Goal: Information Seeking & Learning: Learn about a topic

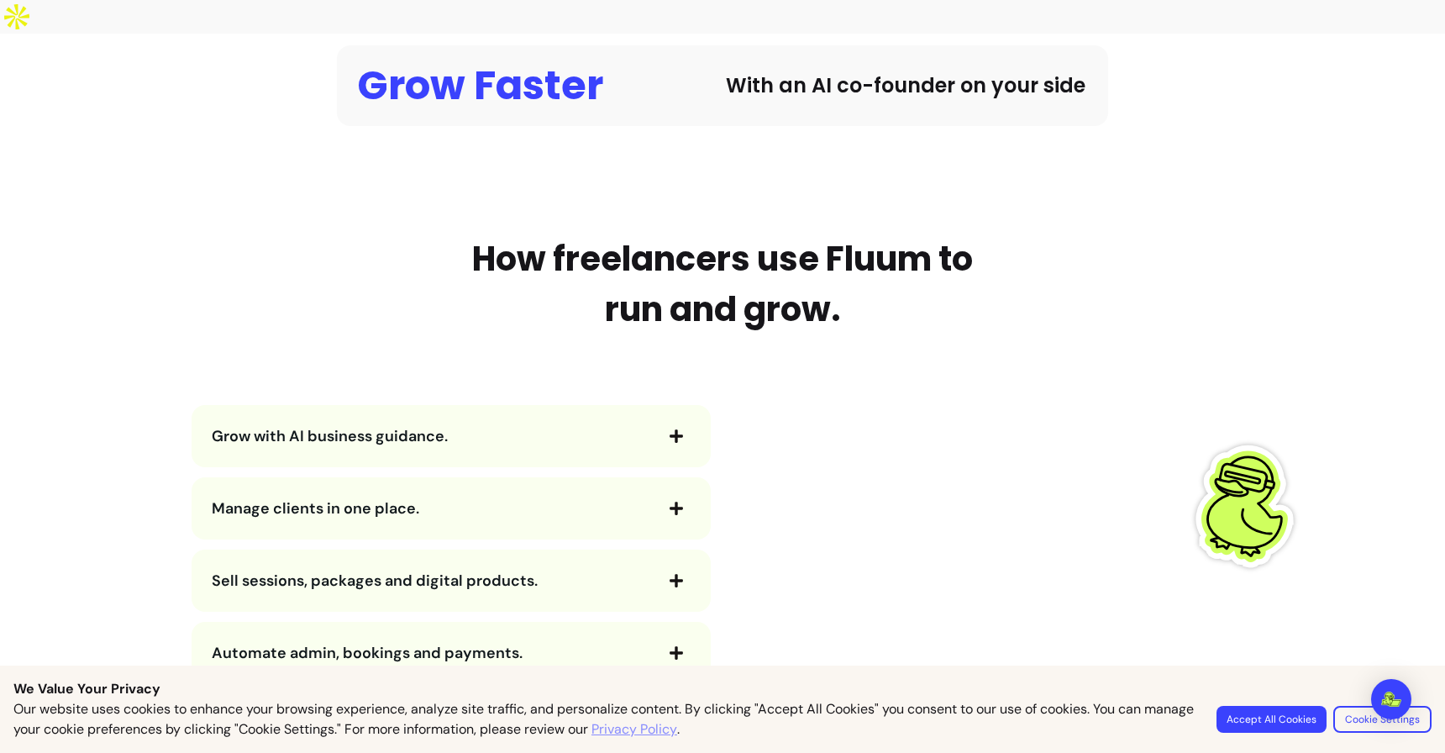
scroll to position [1722, 0]
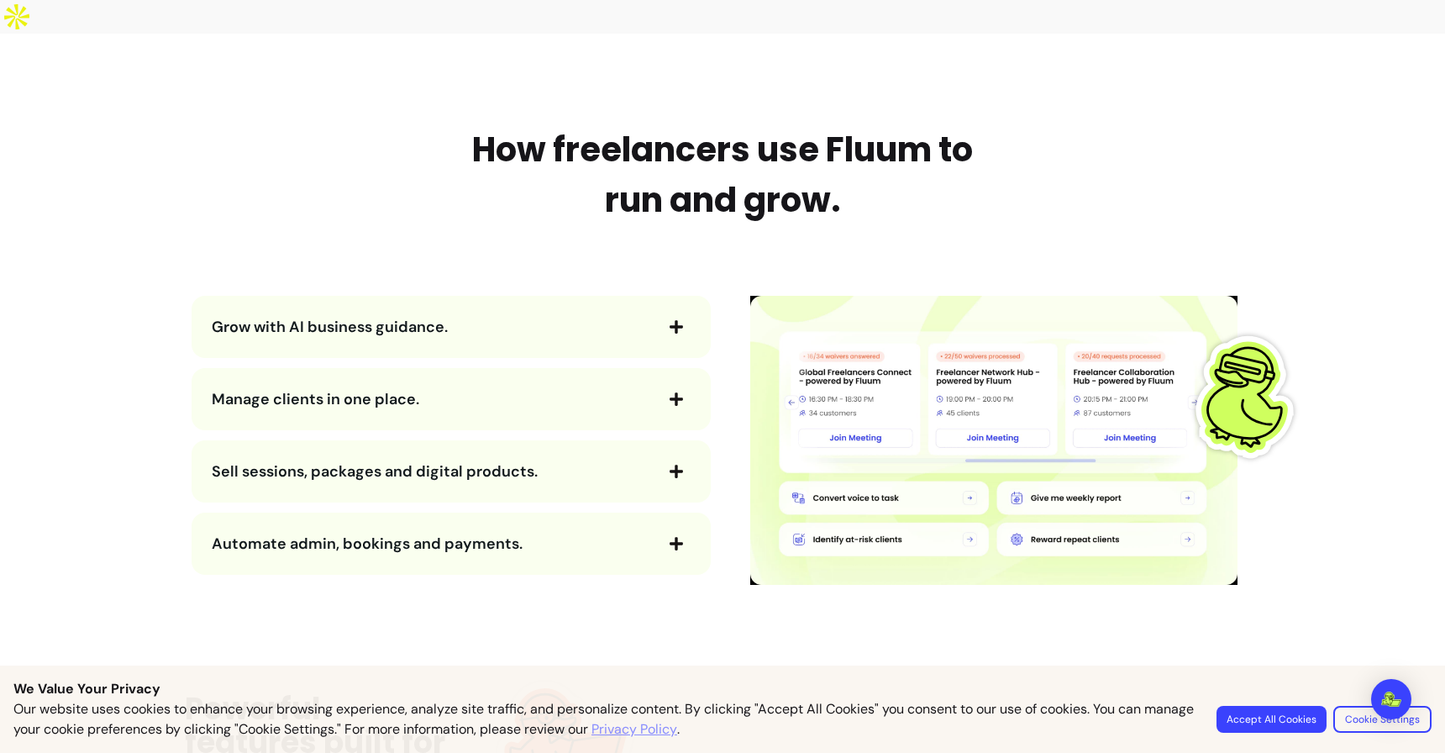
click at [547, 308] on div "Grow with AI business guidance." at bounding box center [451, 327] width 519 height 62
click at [567, 315] on span "Grow with AI business guidance." at bounding box center [432, 327] width 440 height 24
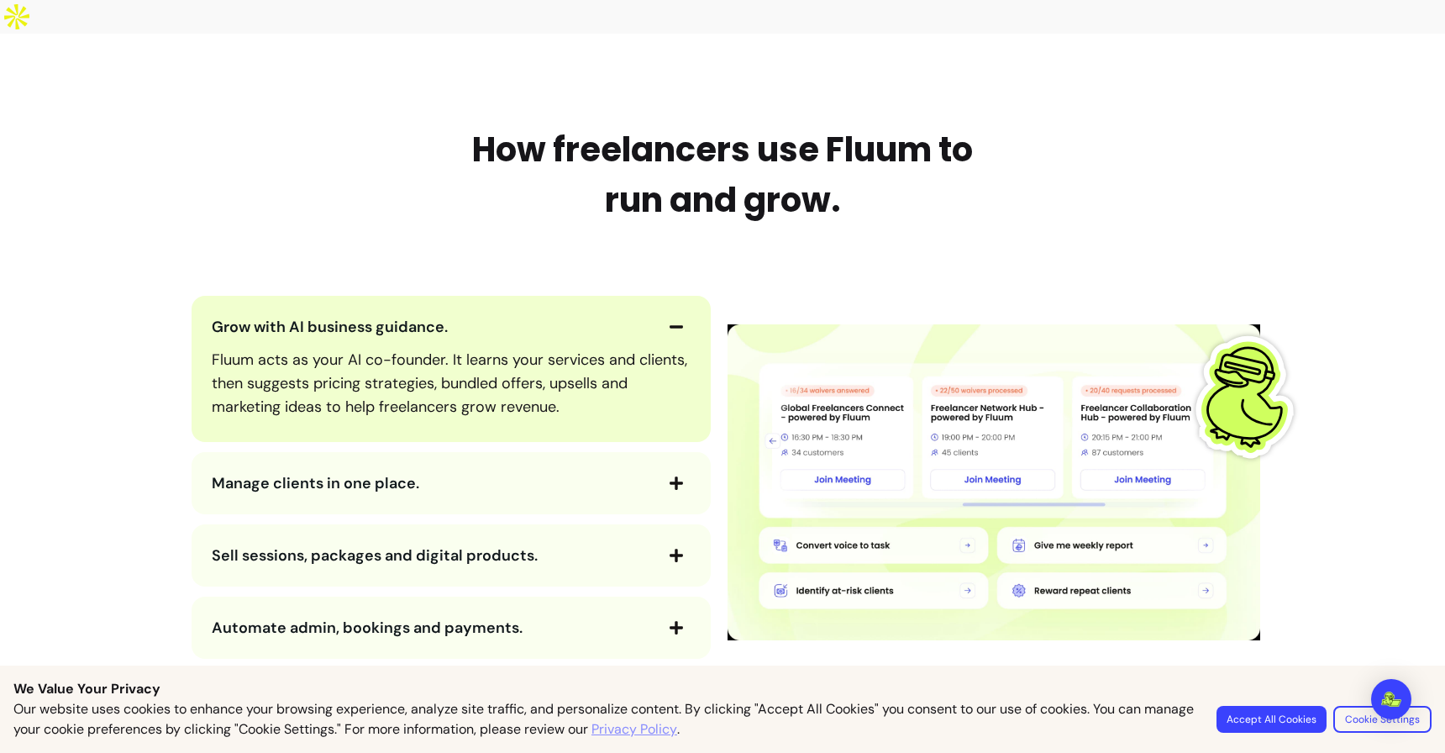
click at [624, 471] on span "Manage clients in one place." at bounding box center [432, 483] width 440 height 24
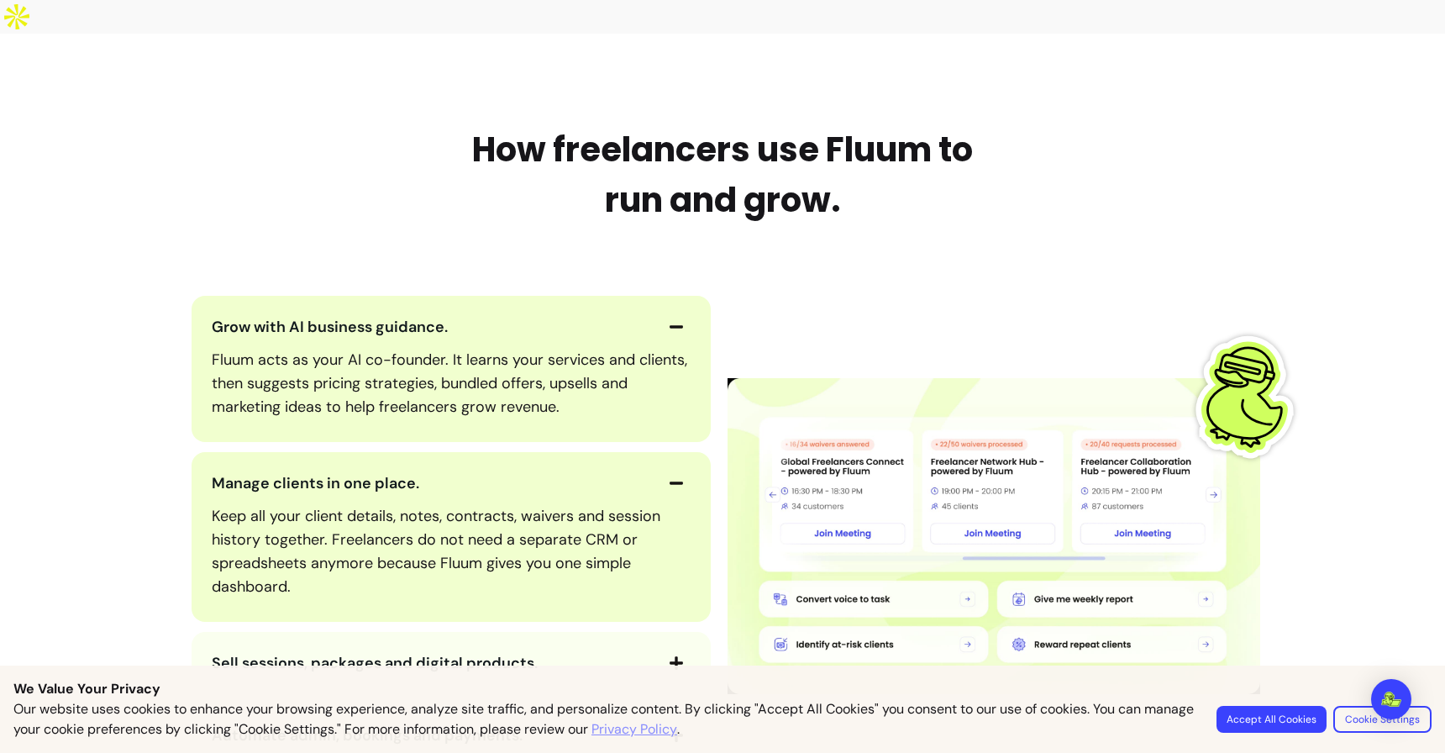
click at [585, 651] on span "Sell sessions, packages and digital products." at bounding box center [432, 663] width 440 height 24
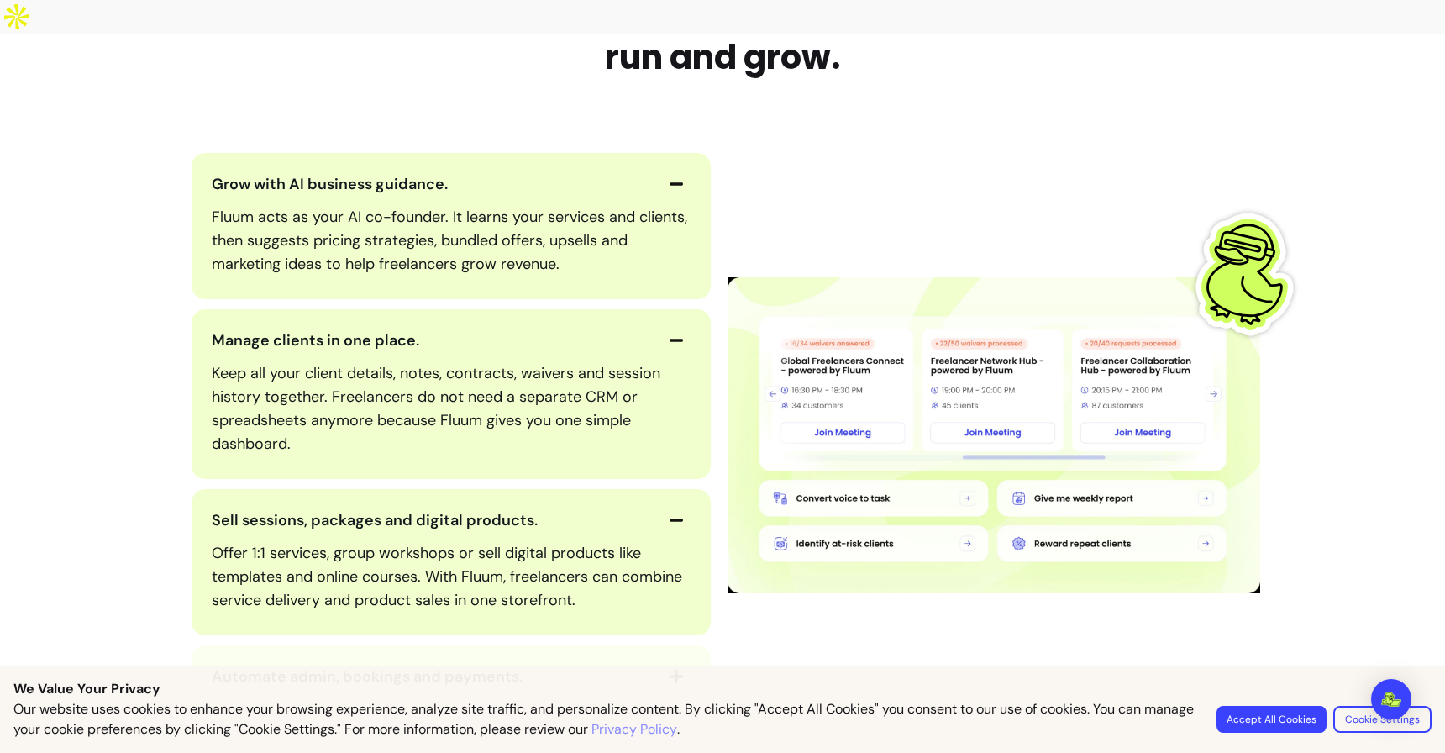
scroll to position [1874, 0]
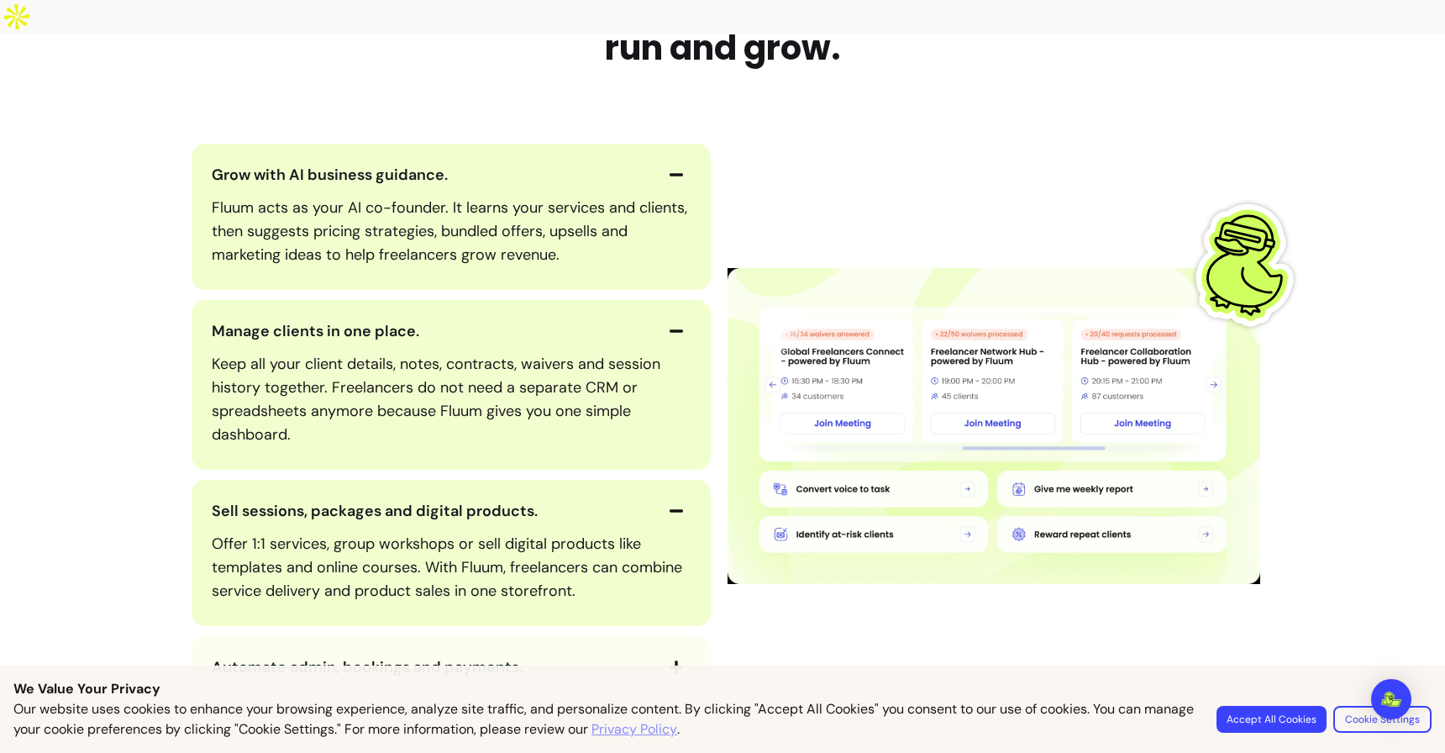
click at [585, 636] on div "Automate admin, bookings and payments." at bounding box center [451, 667] width 519 height 62
click at [589, 655] on span "Automate admin, bookings and payments." at bounding box center [432, 667] width 440 height 24
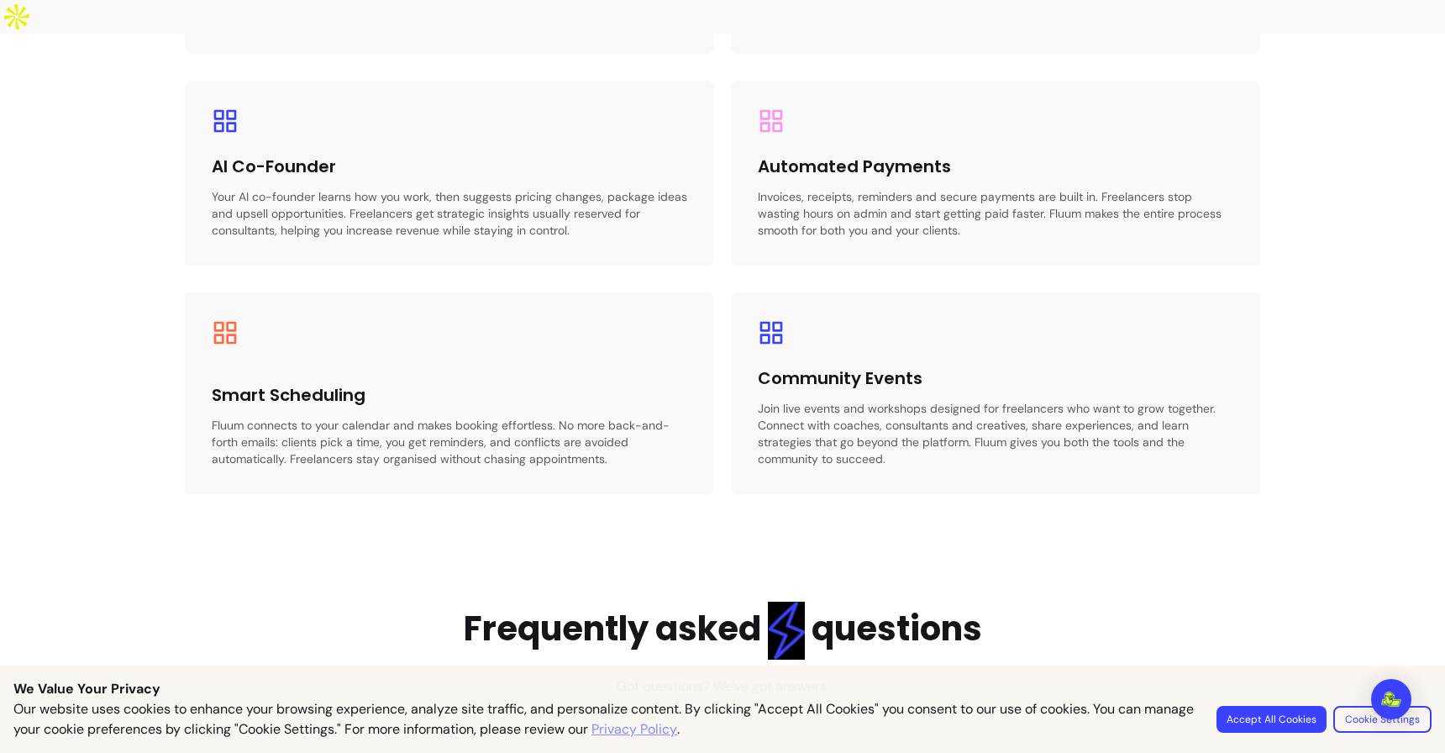
scroll to position [3434, 0]
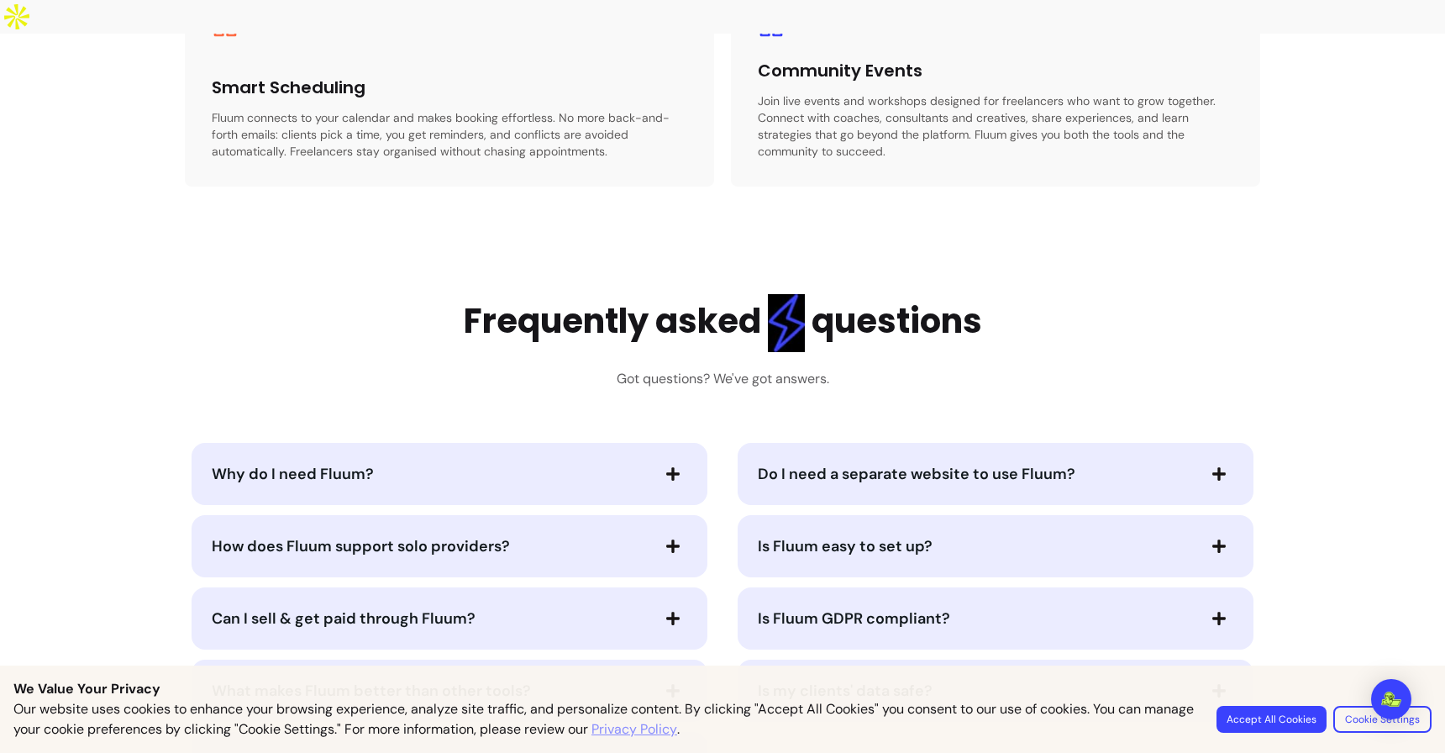
click at [608, 458] on div "Why do I need Fluum?" at bounding box center [450, 474] width 516 height 62
click at [630, 460] on button "Why do I need Fluum?" at bounding box center [450, 474] width 476 height 29
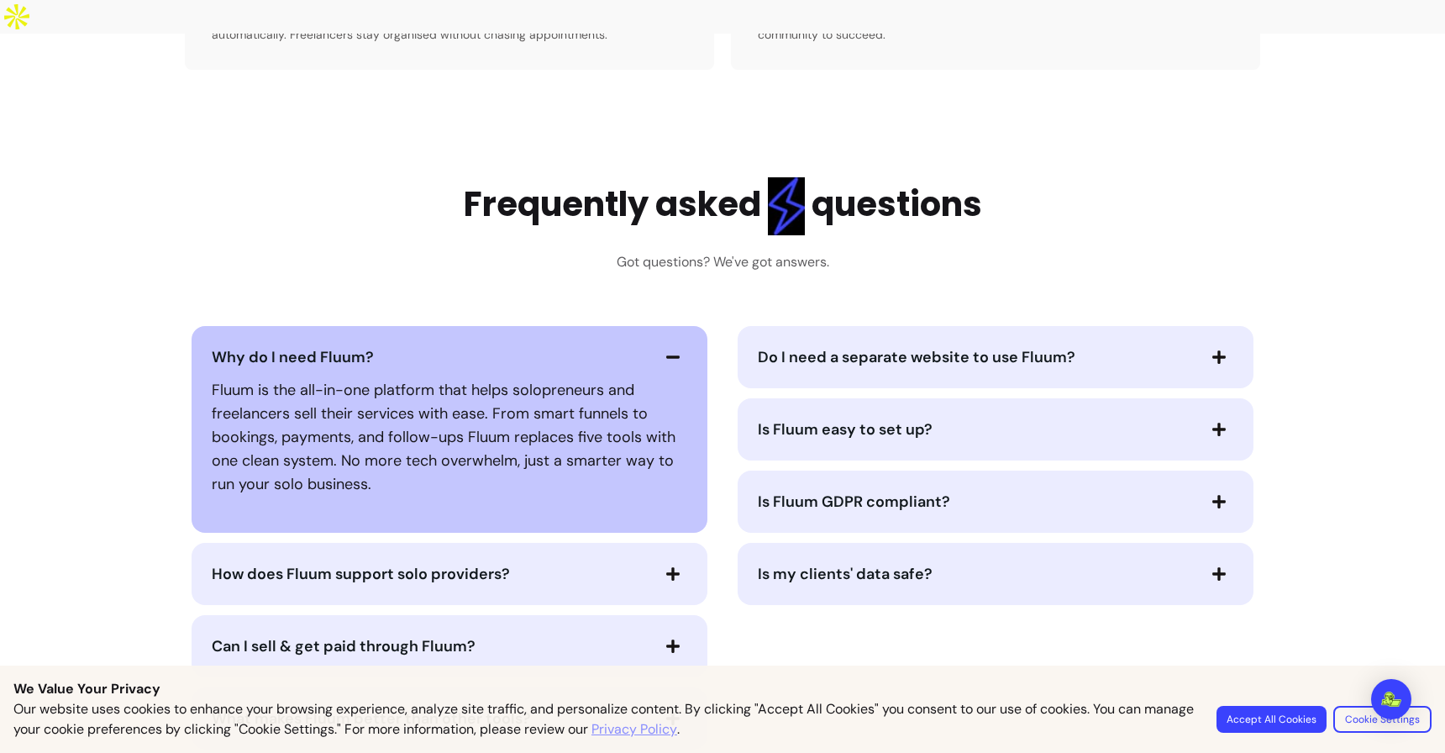
scroll to position [3554, 0]
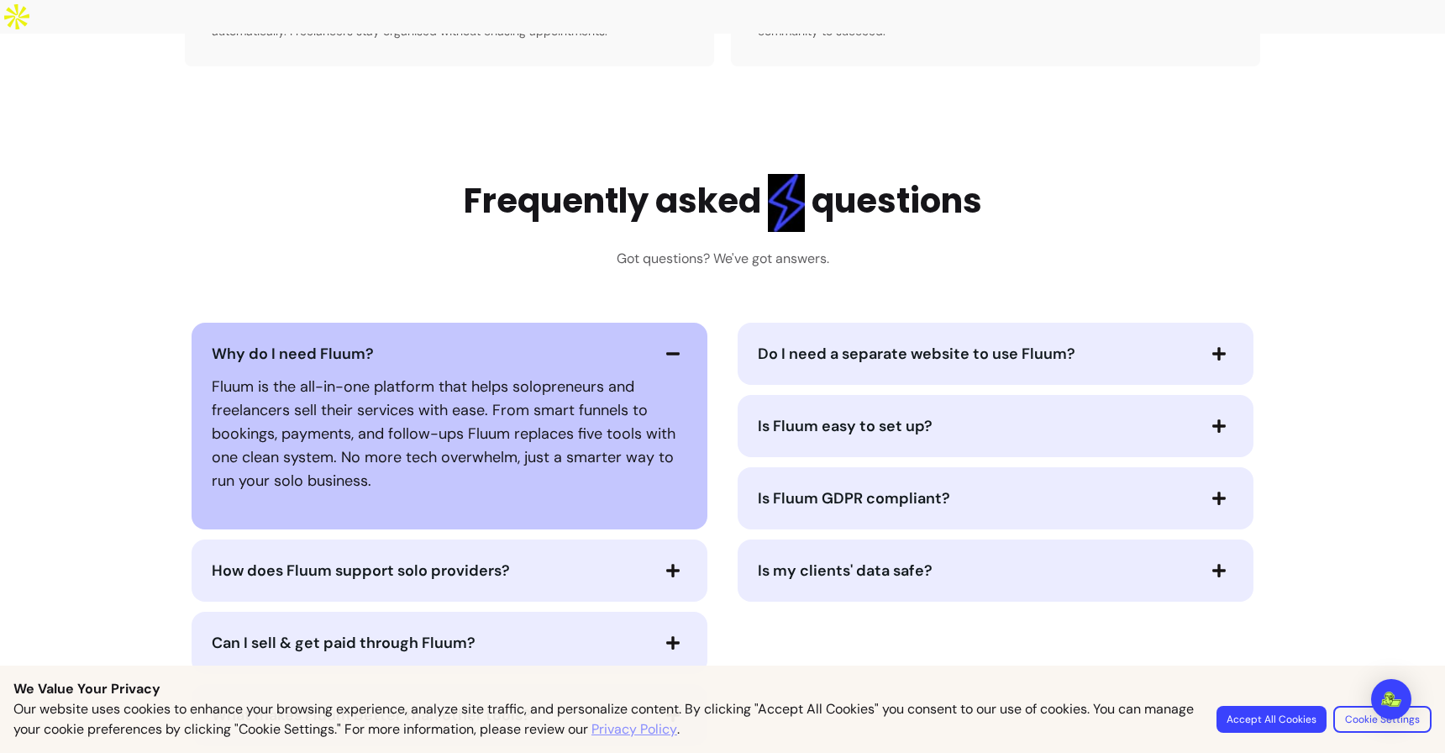
click at [630, 559] on span "How does Fluum support solo providers?" at bounding box center [430, 571] width 437 height 24
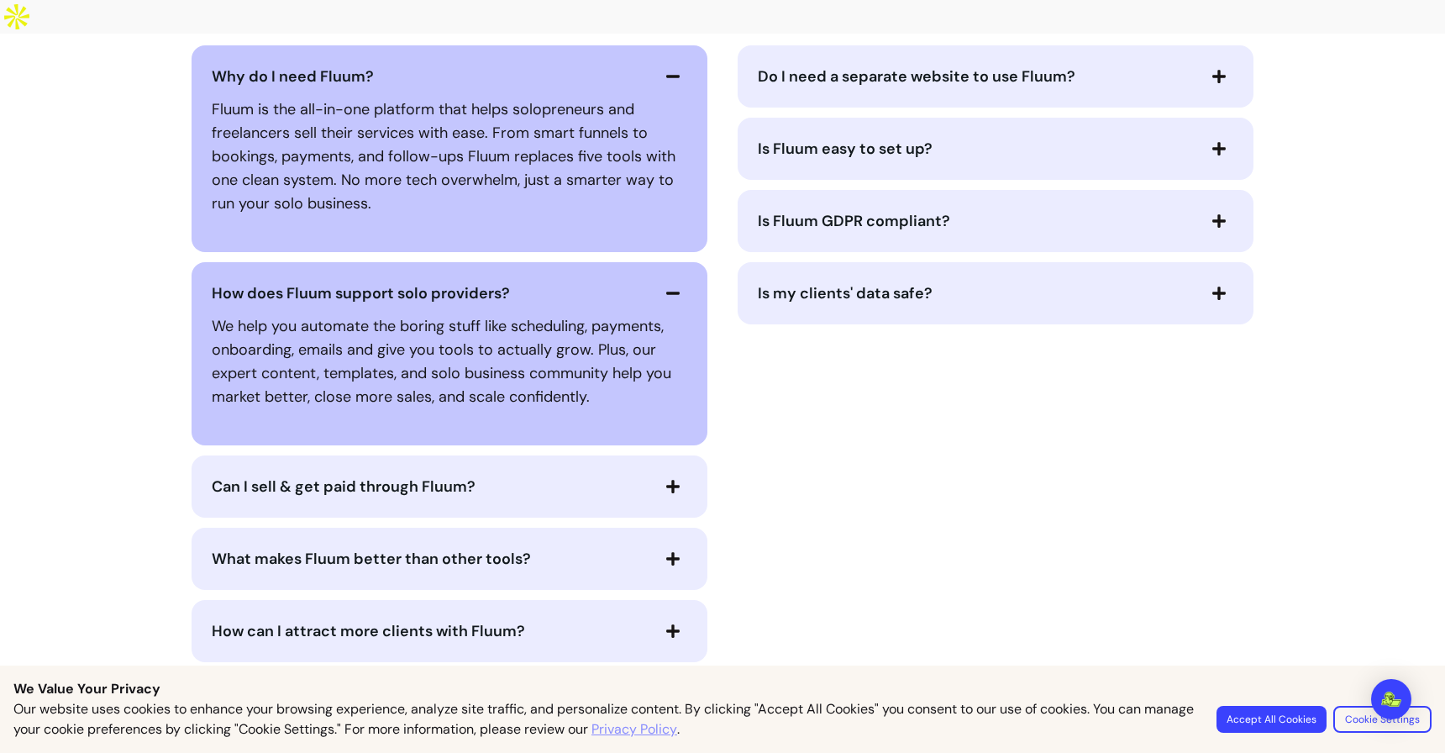
scroll to position [3875, 0]
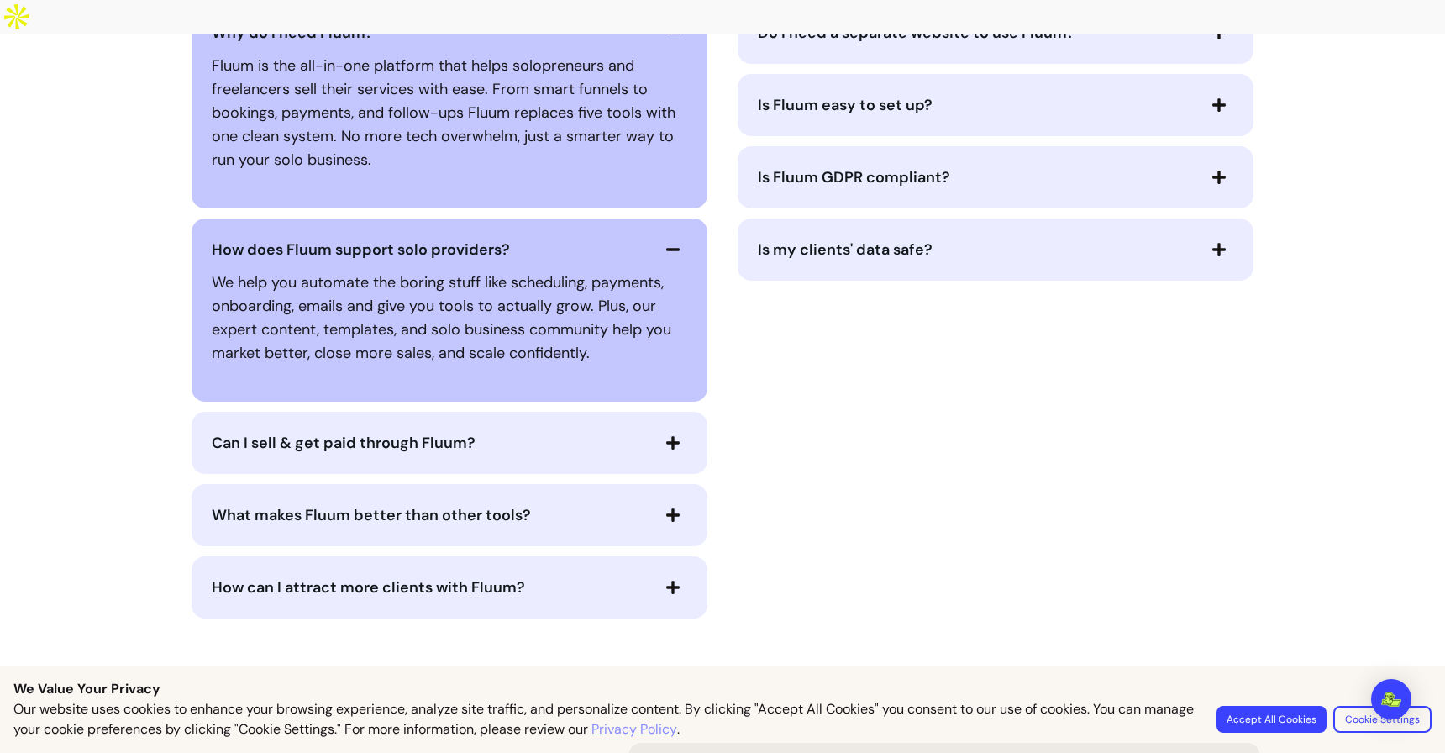
click at [640, 484] on div "What makes Fluum better than other tools?" at bounding box center [450, 515] width 516 height 62
click at [644, 429] on button "Can I sell & get paid through Fluum?" at bounding box center [450, 443] width 476 height 29
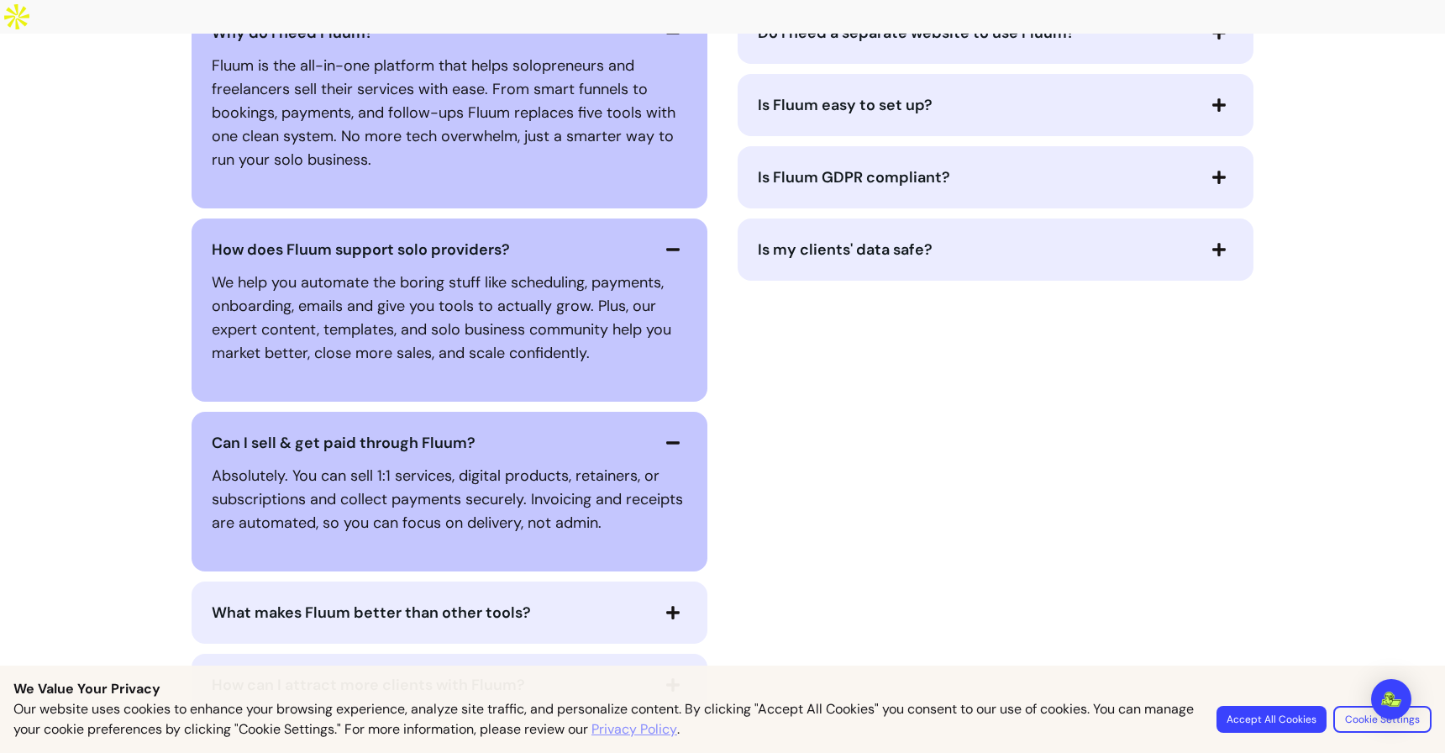
click at [628, 598] on button "What makes Fluum better than other tools?" at bounding box center [450, 612] width 476 height 29
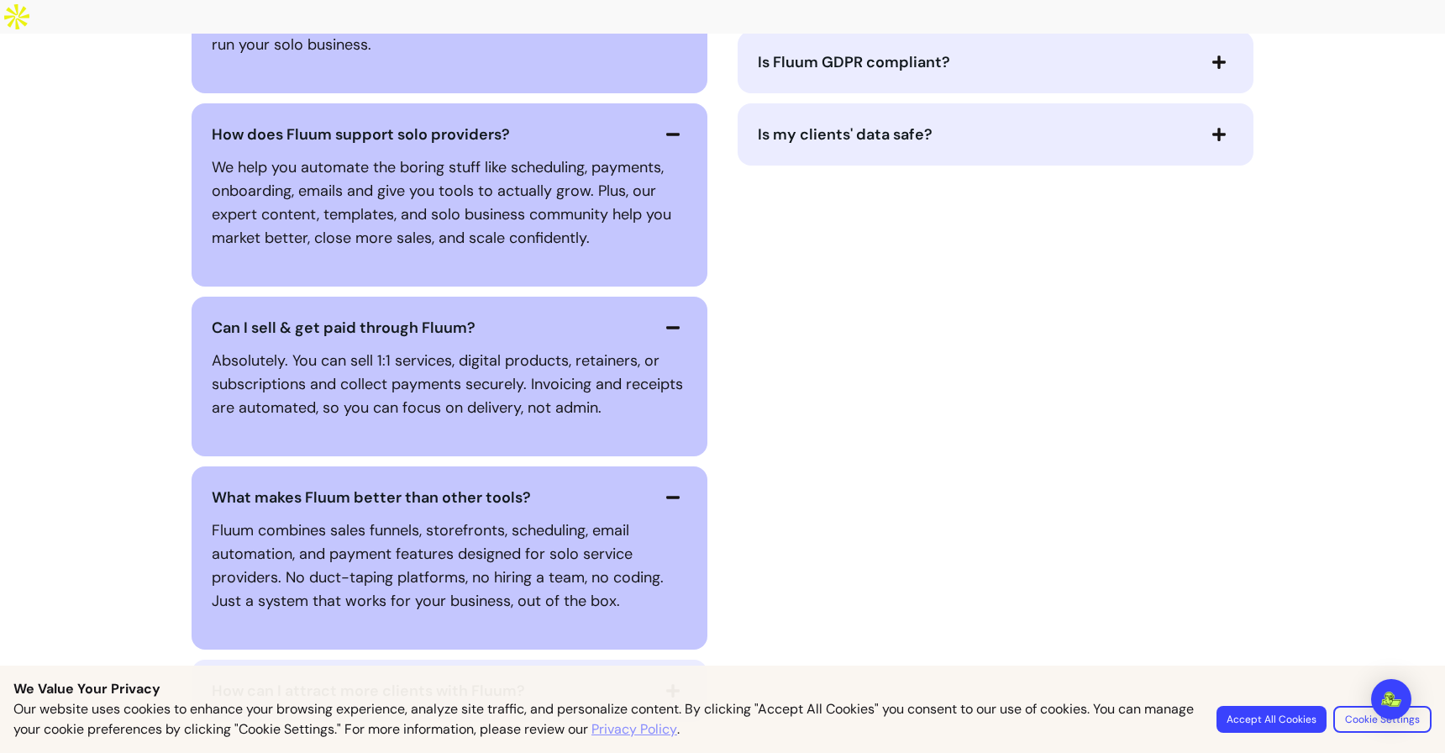
scroll to position [3999, 0]
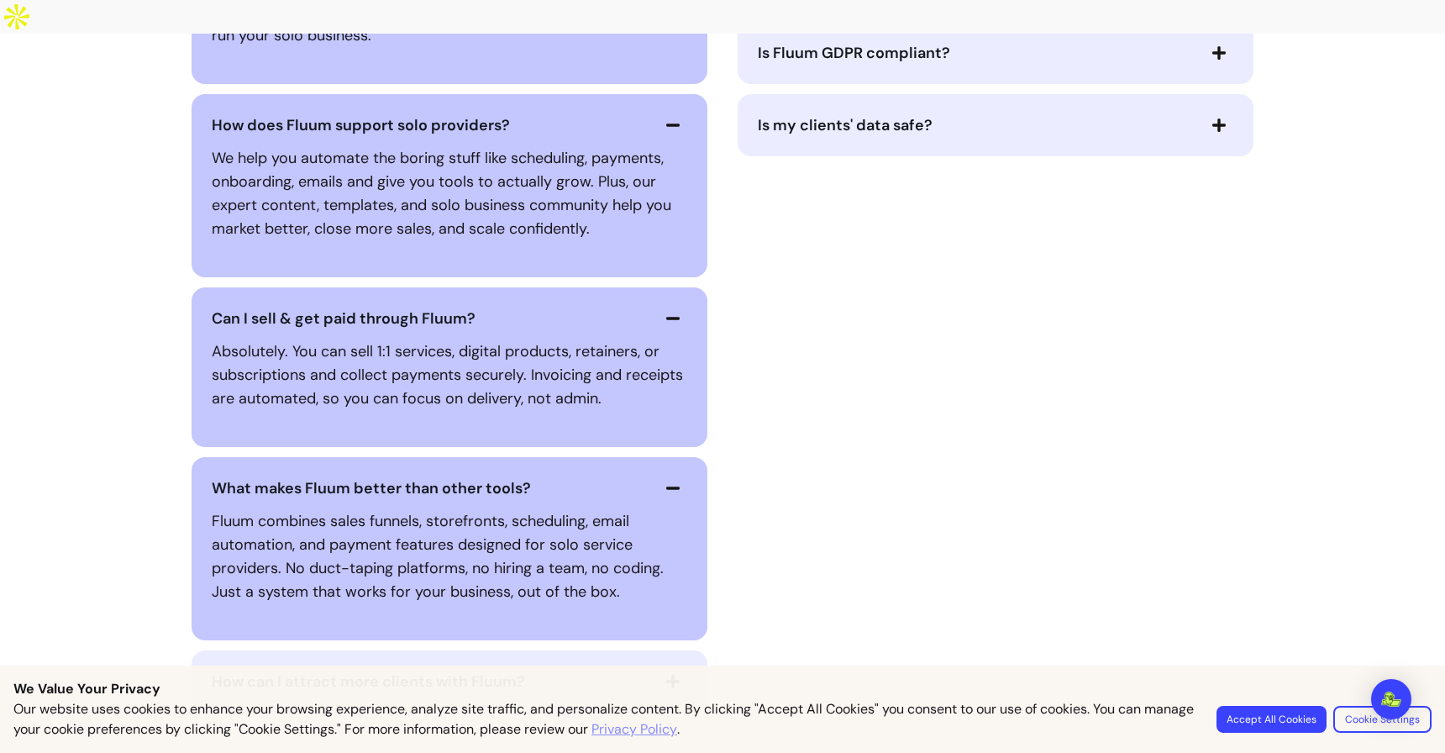
click at [625, 670] on span "How can I attract more clients with Fluum?" at bounding box center [430, 682] width 437 height 24
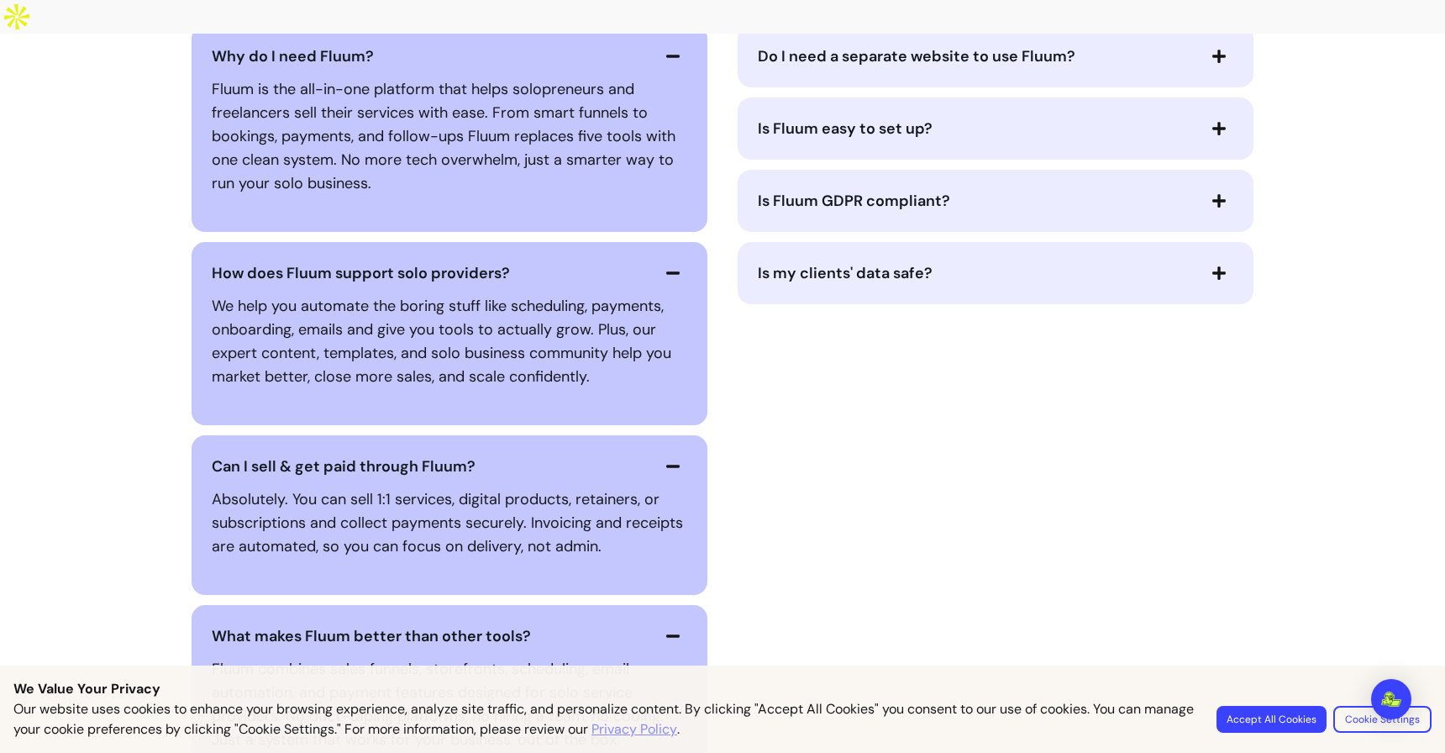
scroll to position [3761, 0]
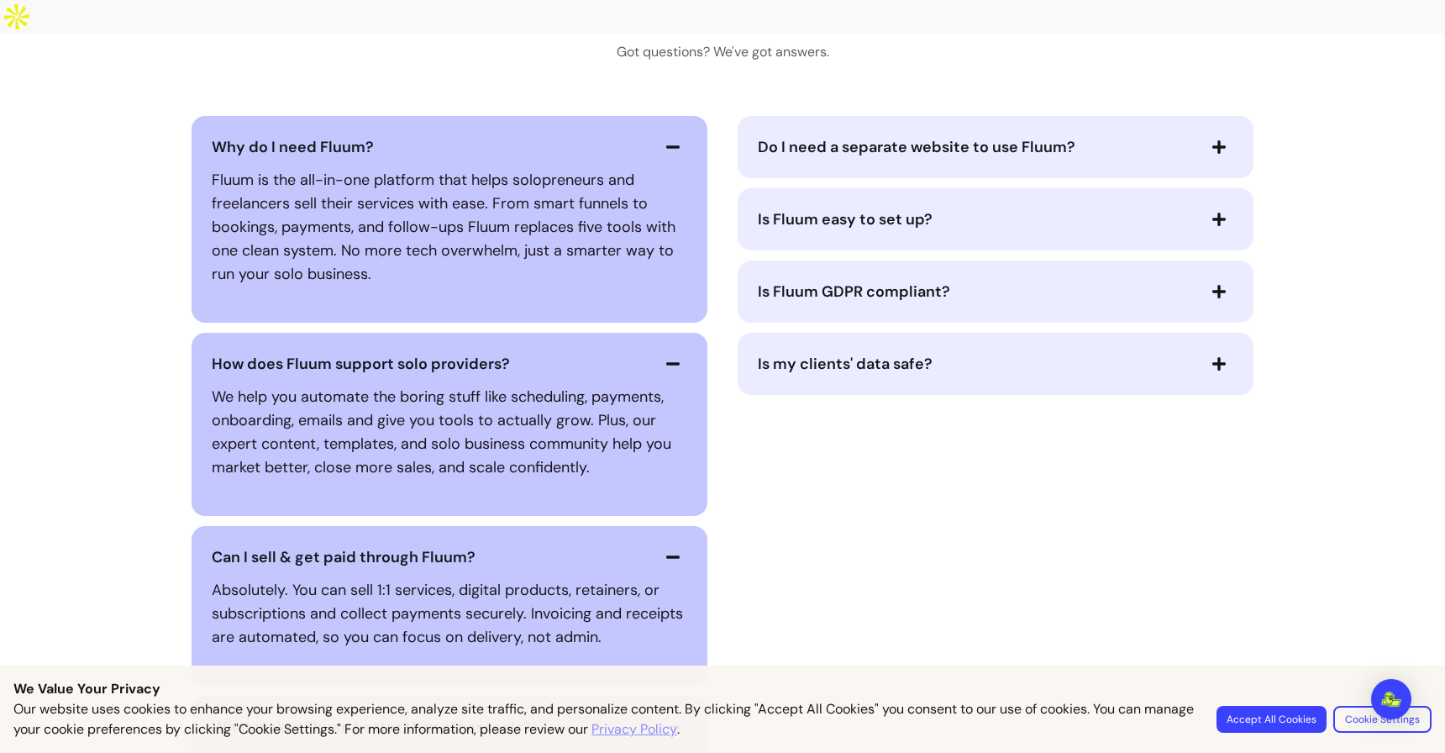
click at [820, 344] on div "Is my clients' data safe?" at bounding box center [996, 364] width 516 height 62
click at [855, 272] on div "Is Fluum GDPR compliant?" at bounding box center [996, 291] width 516 height 62
click at [860, 280] on span "Is Fluum GDPR compliant?" at bounding box center [976, 292] width 437 height 24
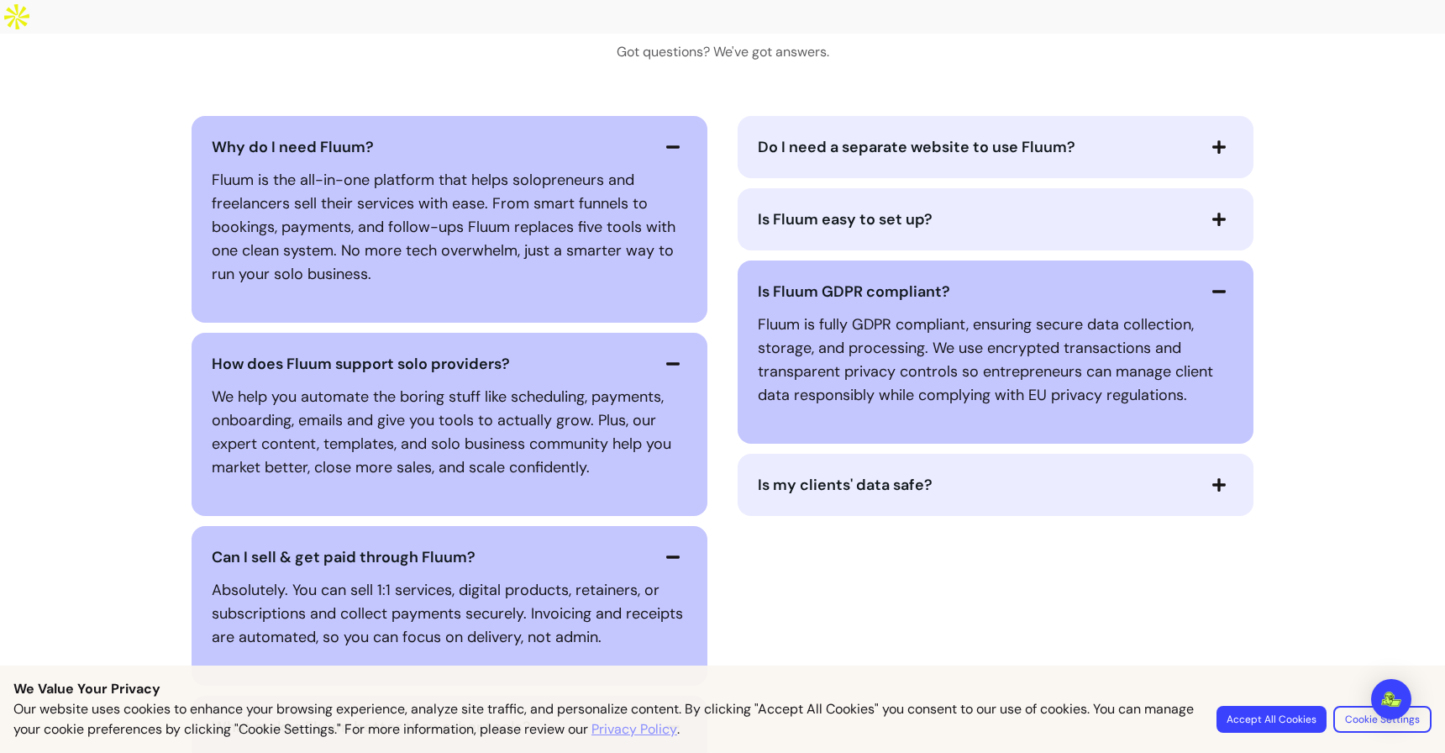
click at [883, 209] on span "Is Fluum easy to set up?" at bounding box center [845, 219] width 175 height 20
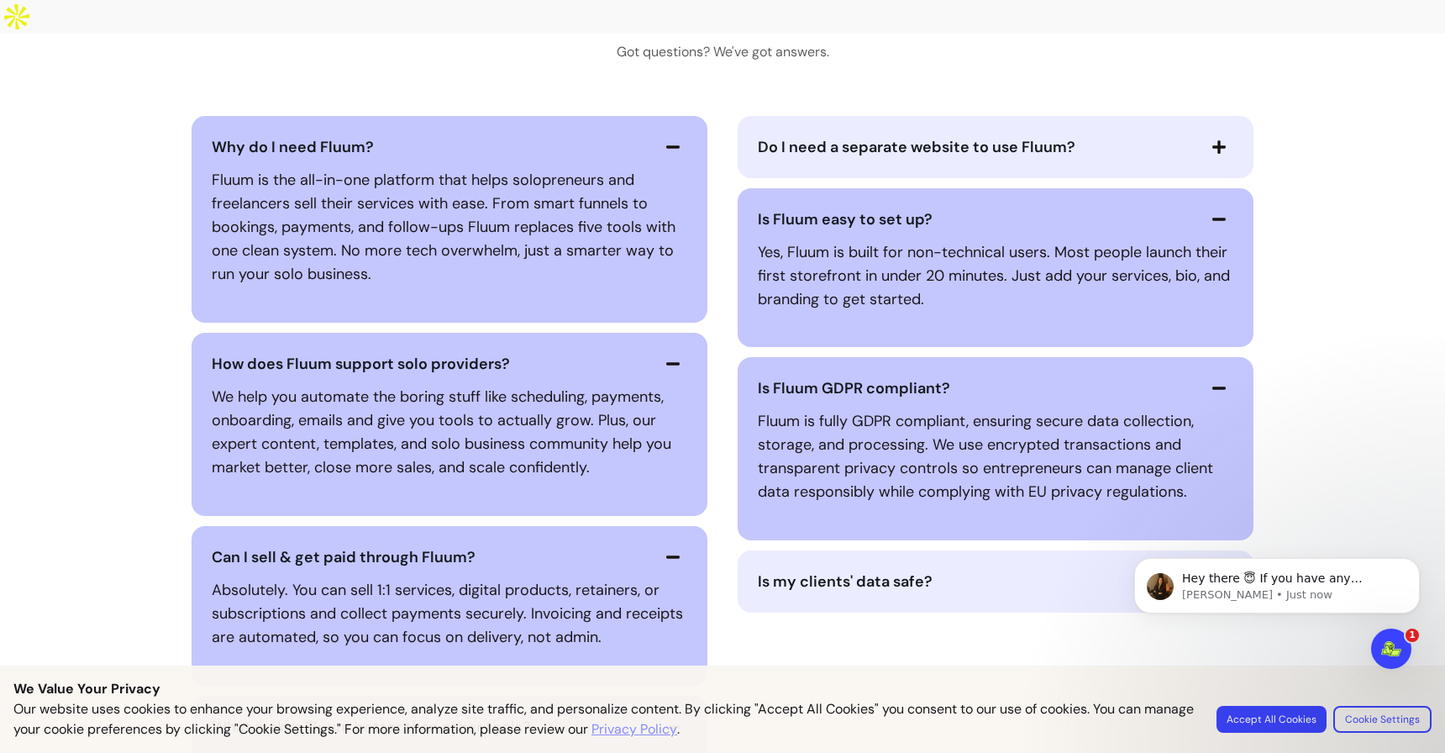
scroll to position [0, 0]
click at [906, 137] on span "Do I need a separate website to use Fluum?" at bounding box center [917, 147] width 318 height 20
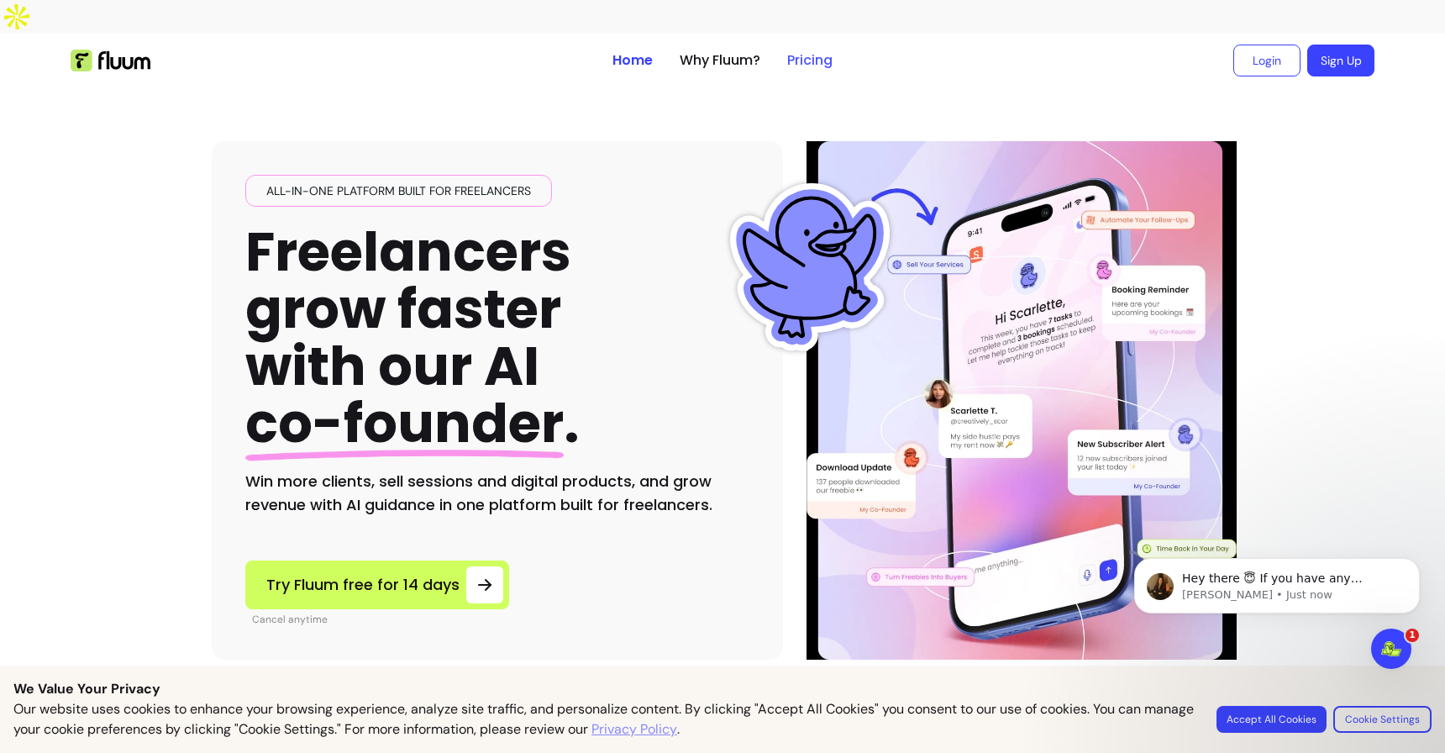
click at [802, 50] on link "Pricing" at bounding box center [809, 60] width 45 height 20
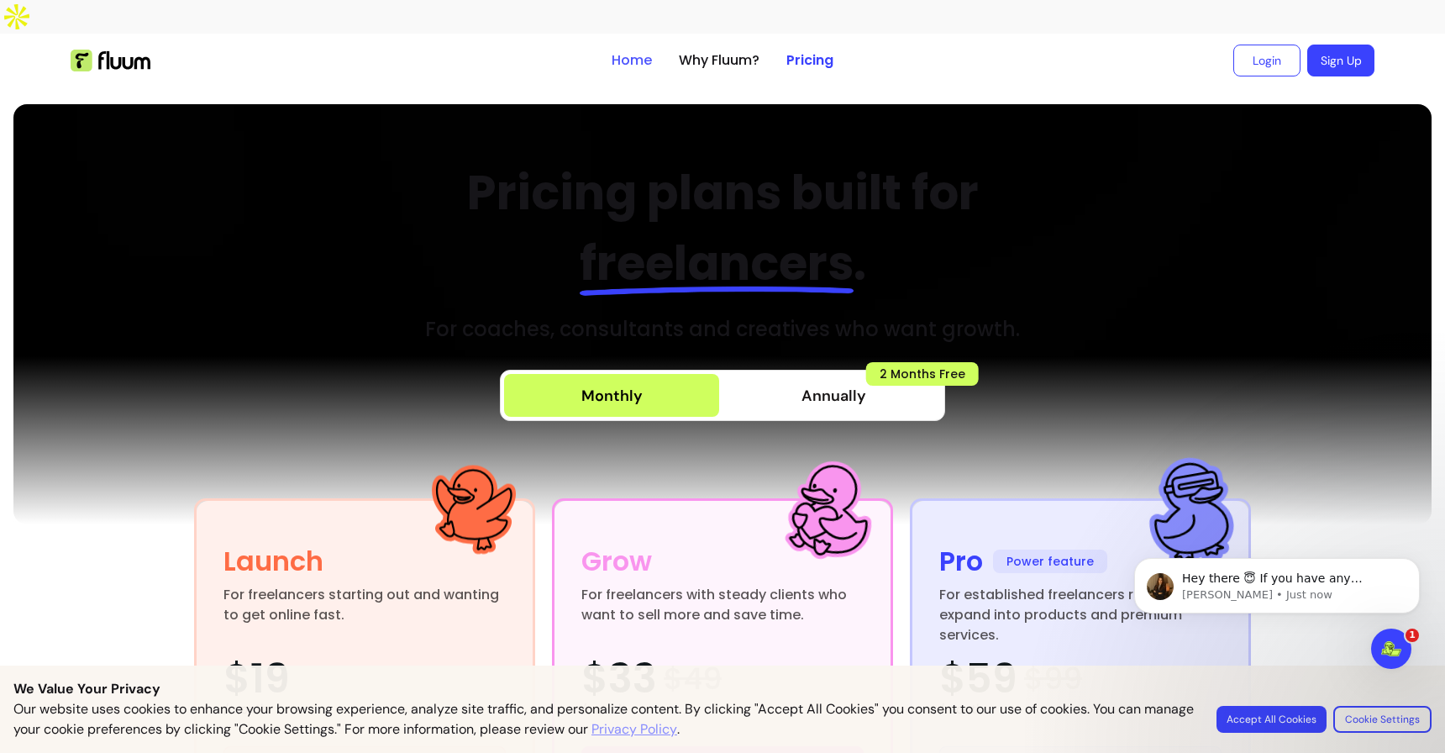
click at [618, 50] on link "Home" at bounding box center [632, 60] width 40 height 20
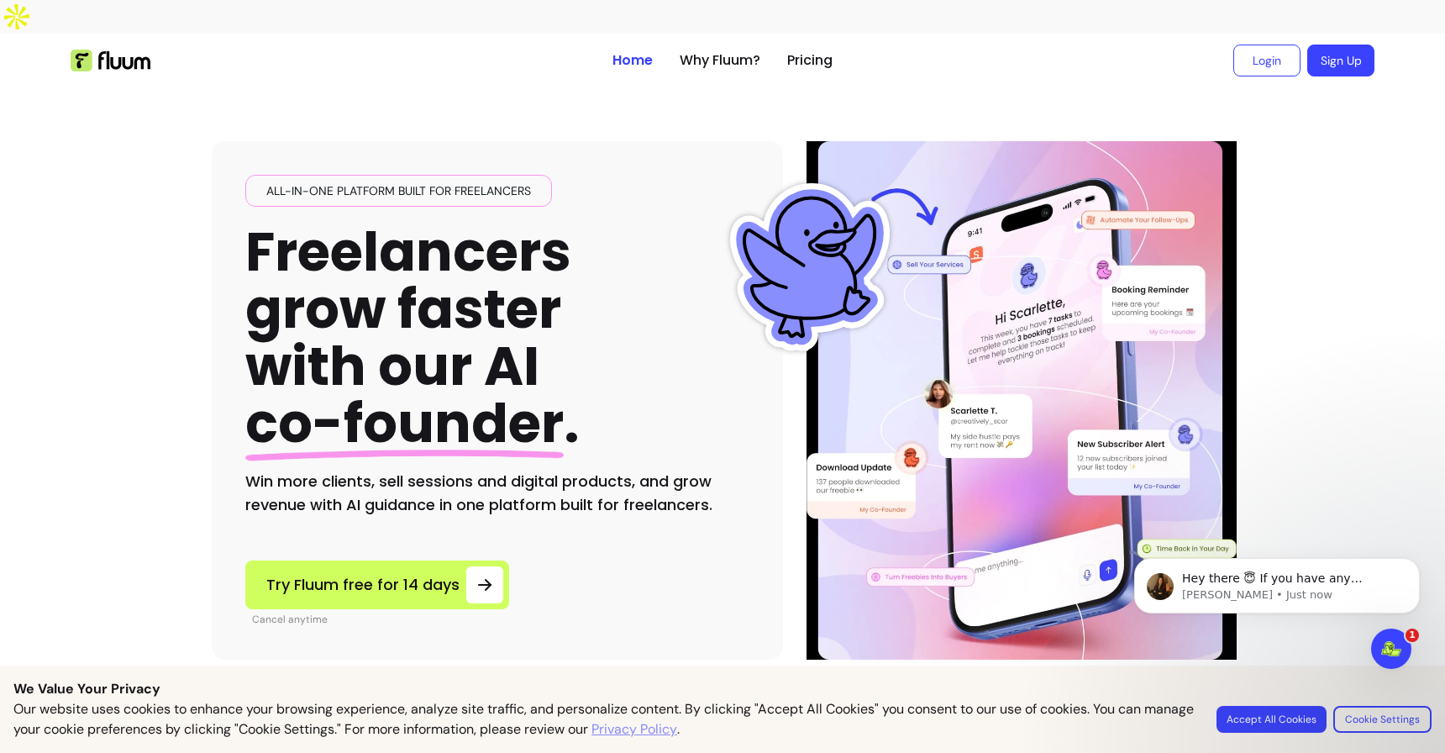
click at [697, 87] on div "All-in-one platform built for freelancers Freelancers grow faster with our AI c…" at bounding box center [723, 373] width 1022 height 572
click at [810, 50] on link "Pricing" at bounding box center [809, 60] width 45 height 20
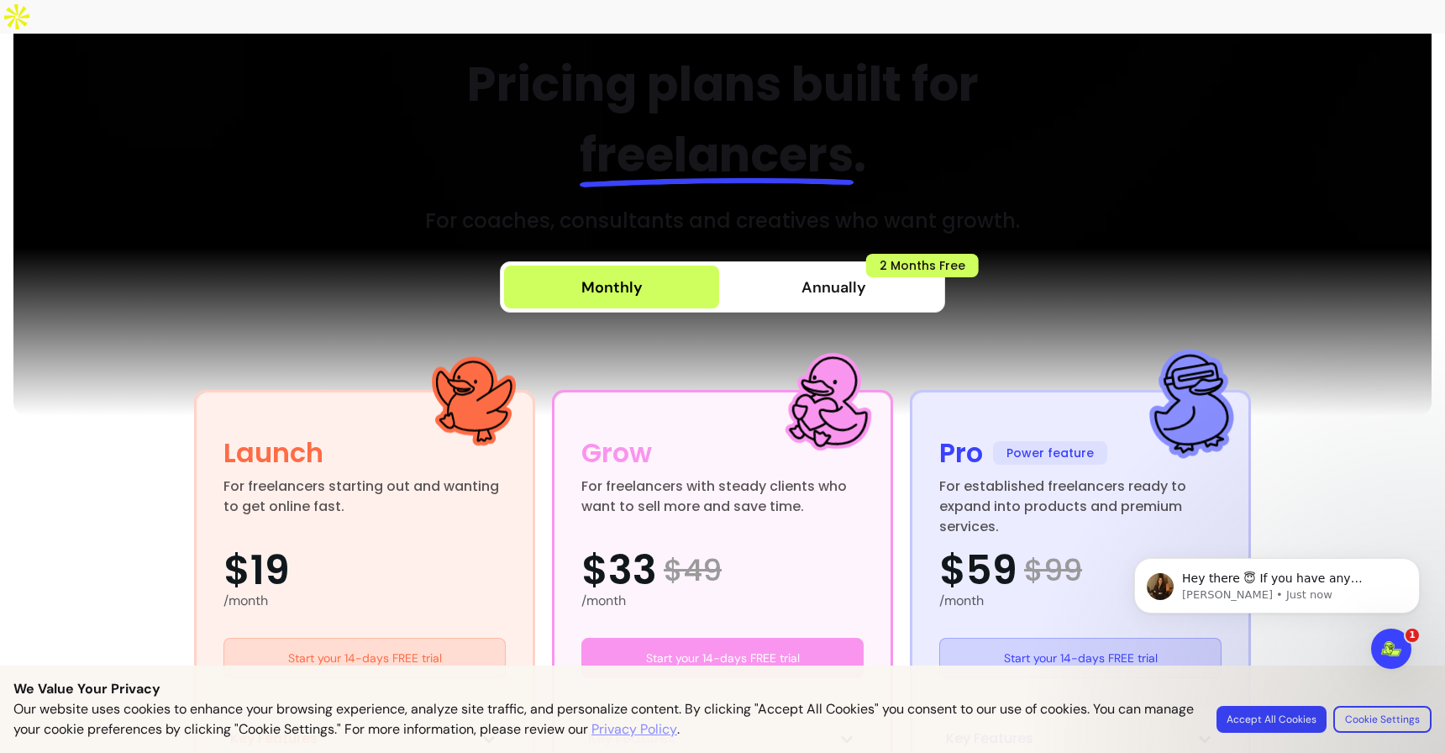
scroll to position [566, 0]
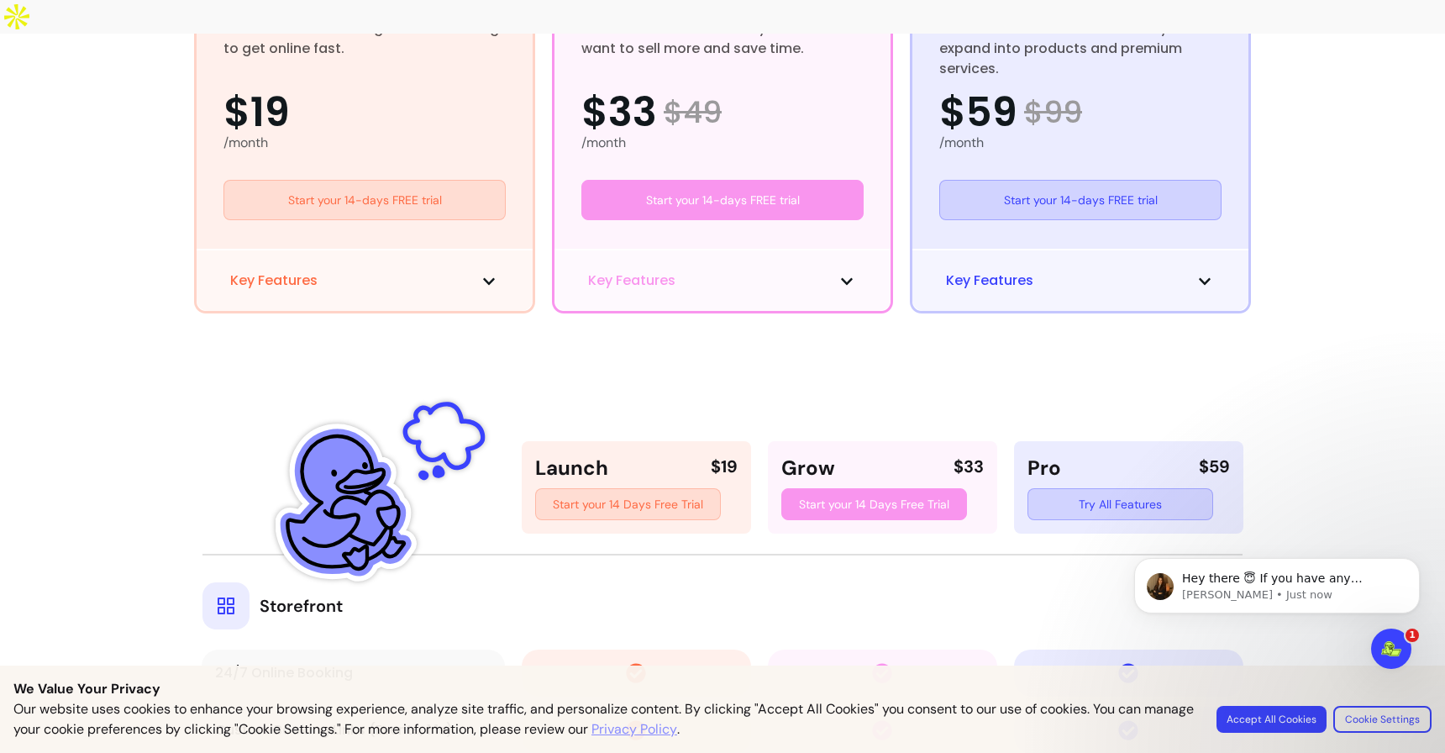
click at [602, 271] on span "Key Features" at bounding box center [631, 281] width 87 height 20
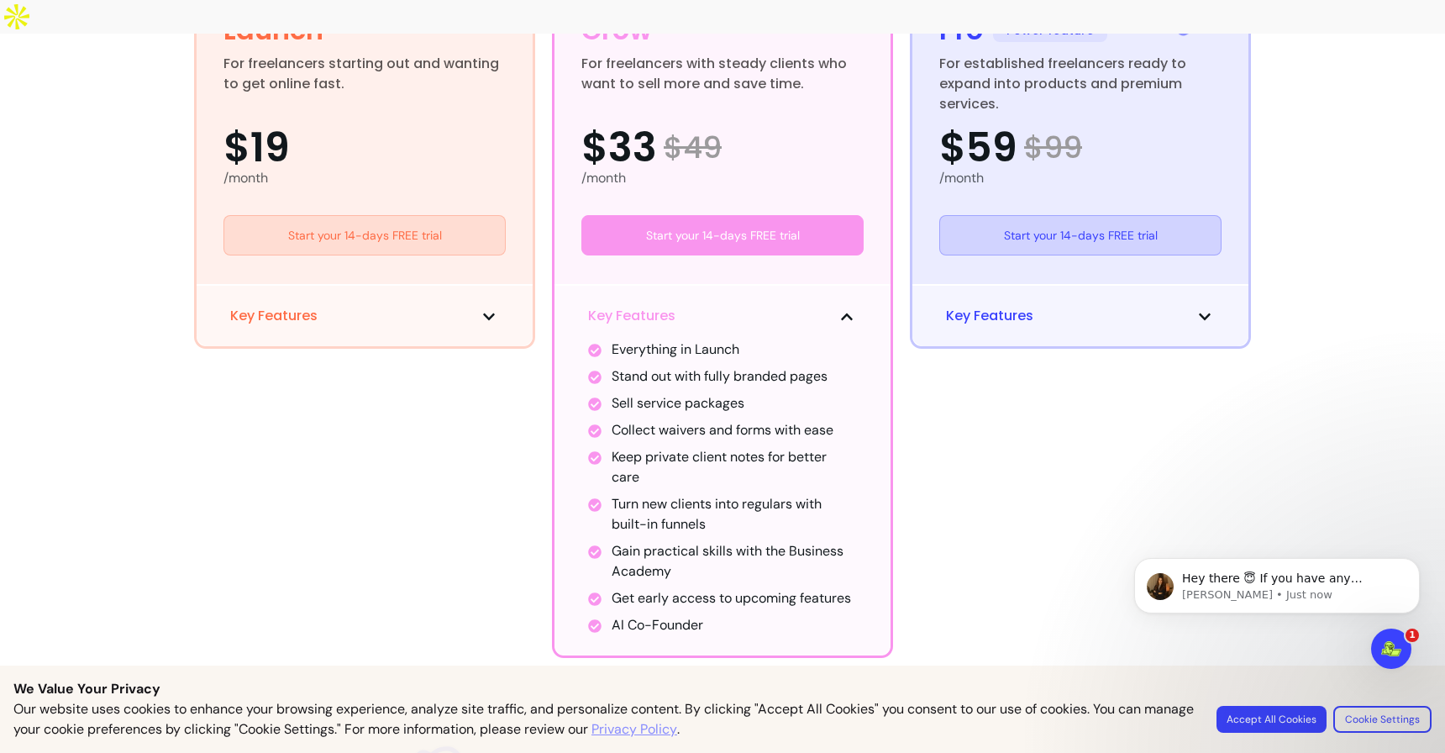
scroll to position [551, 0]
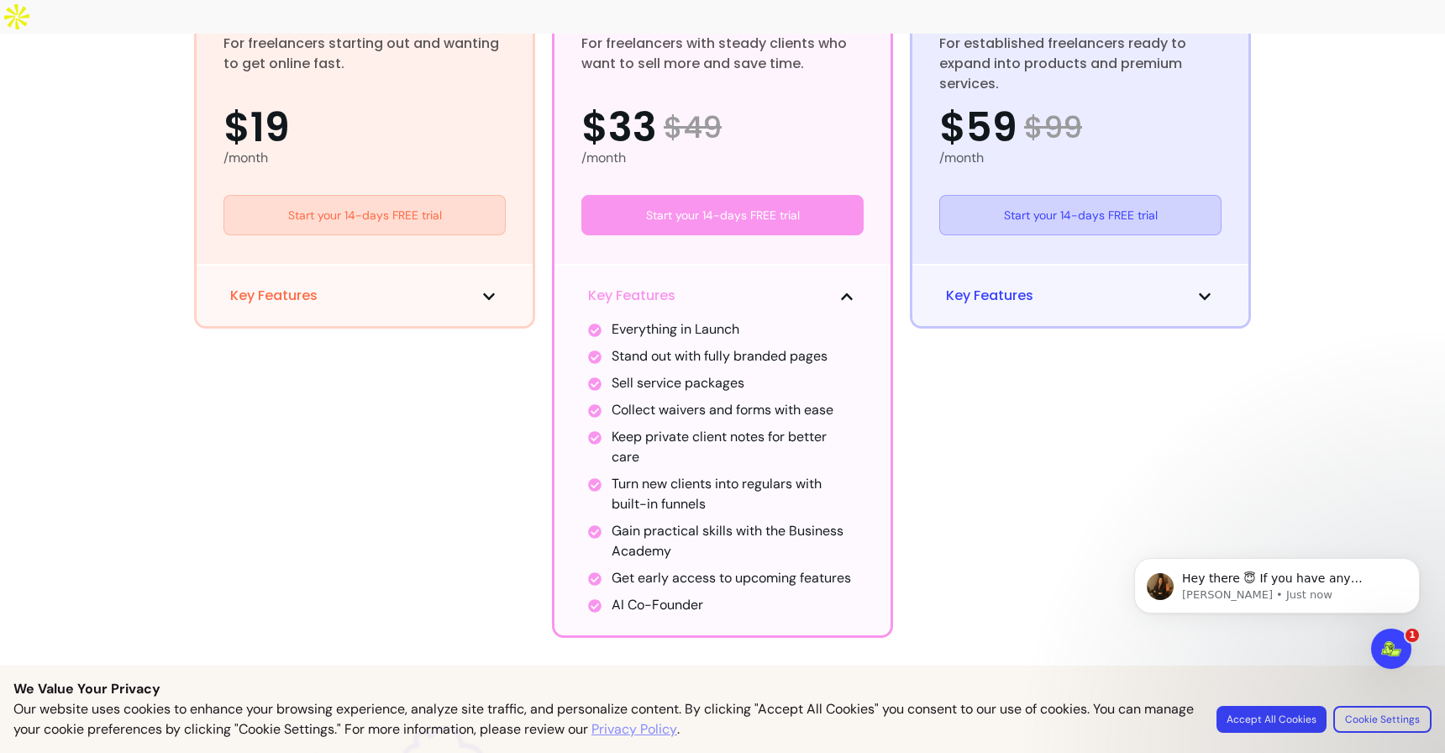
click at [983, 286] on span "Key Features" at bounding box center [989, 296] width 87 height 20
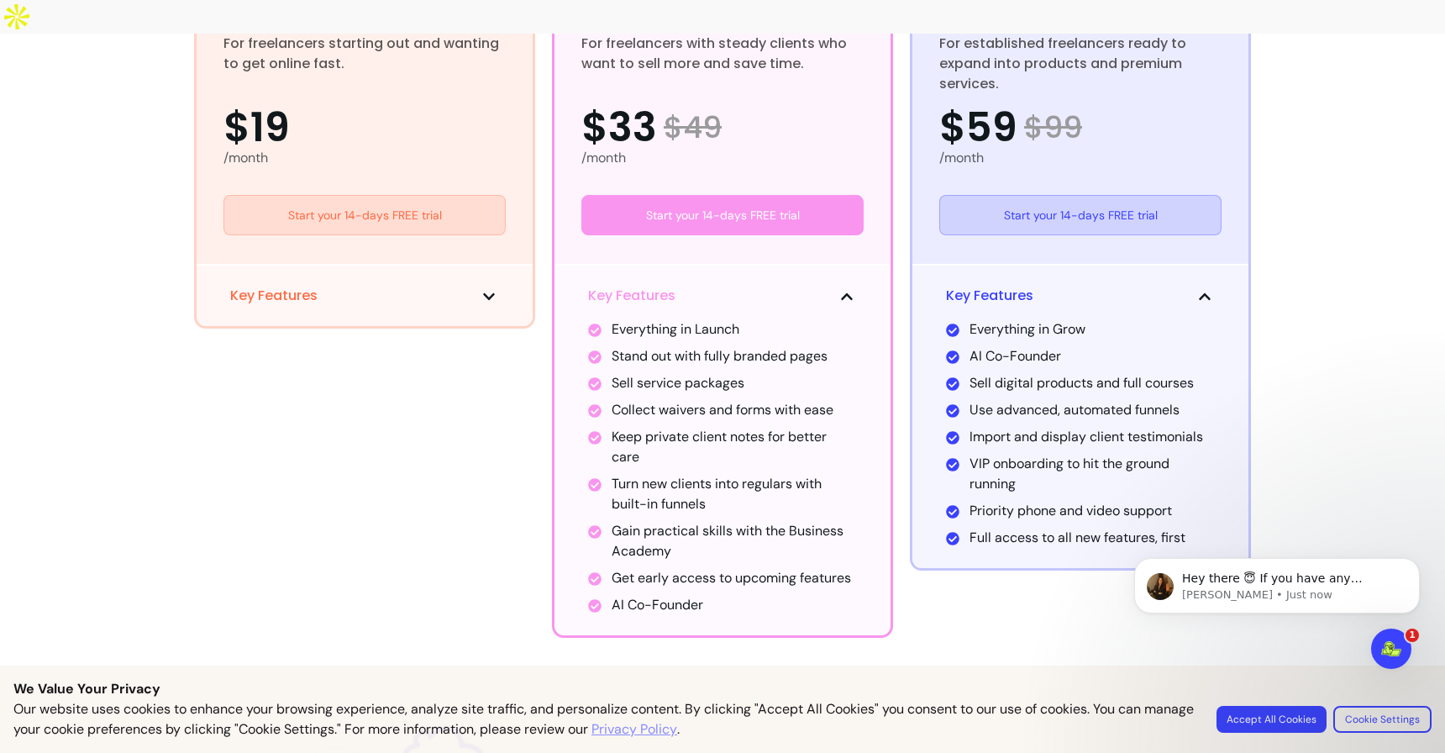
click at [339, 286] on button "Key Features" at bounding box center [364, 296] width 269 height 20
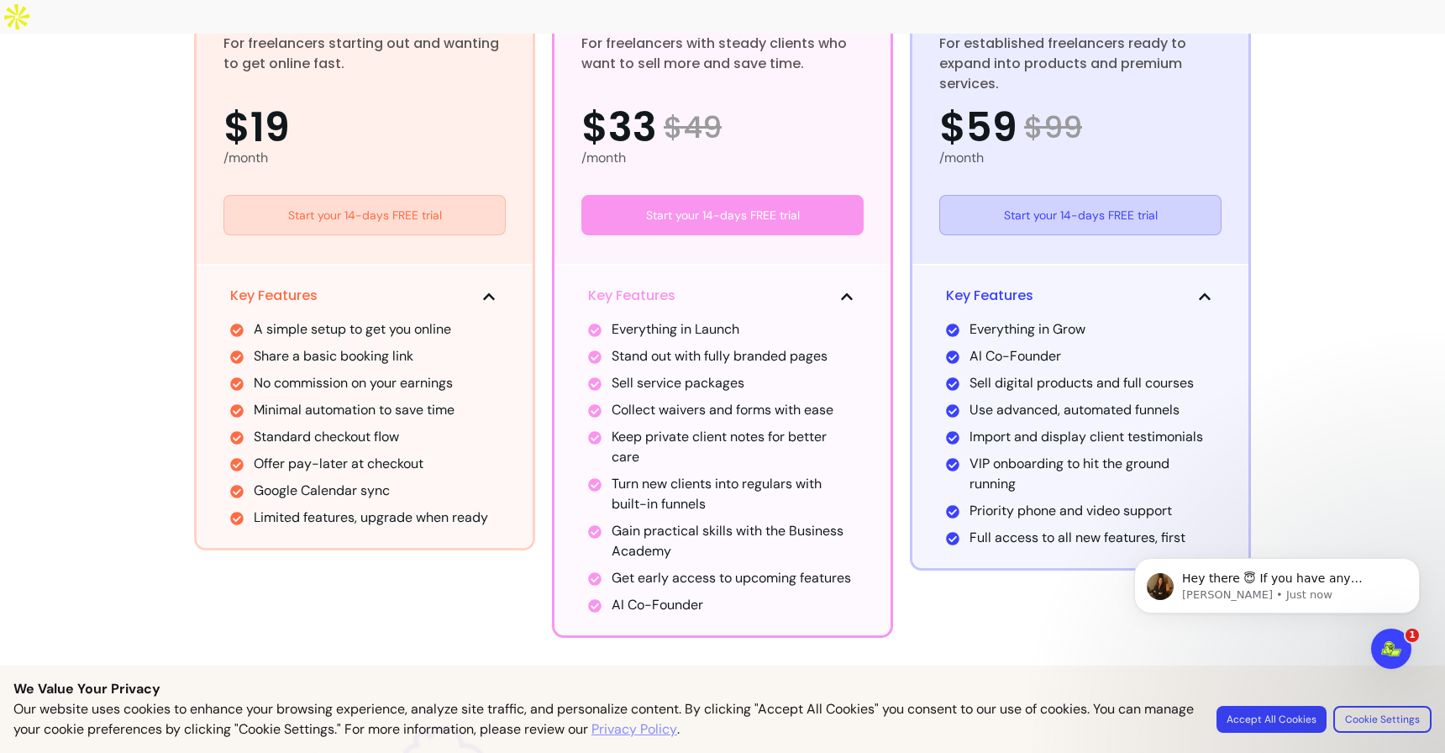
scroll to position [0, 0]
